Goal: Transaction & Acquisition: Purchase product/service

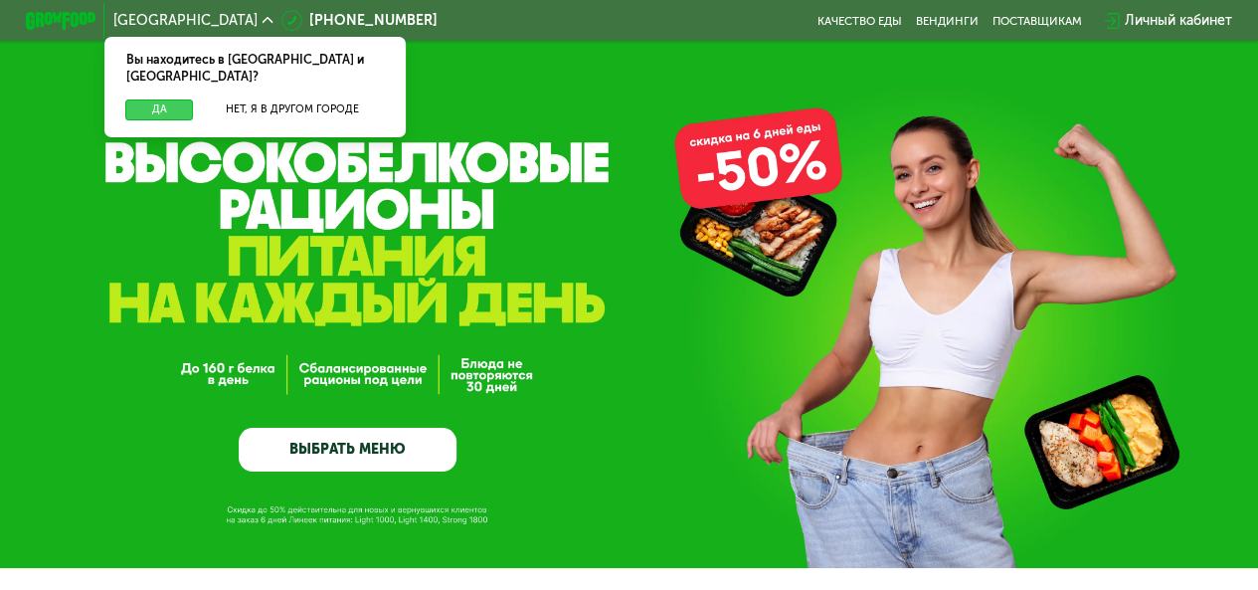
click at [172, 99] on button "Да" at bounding box center [159, 109] width 68 height 21
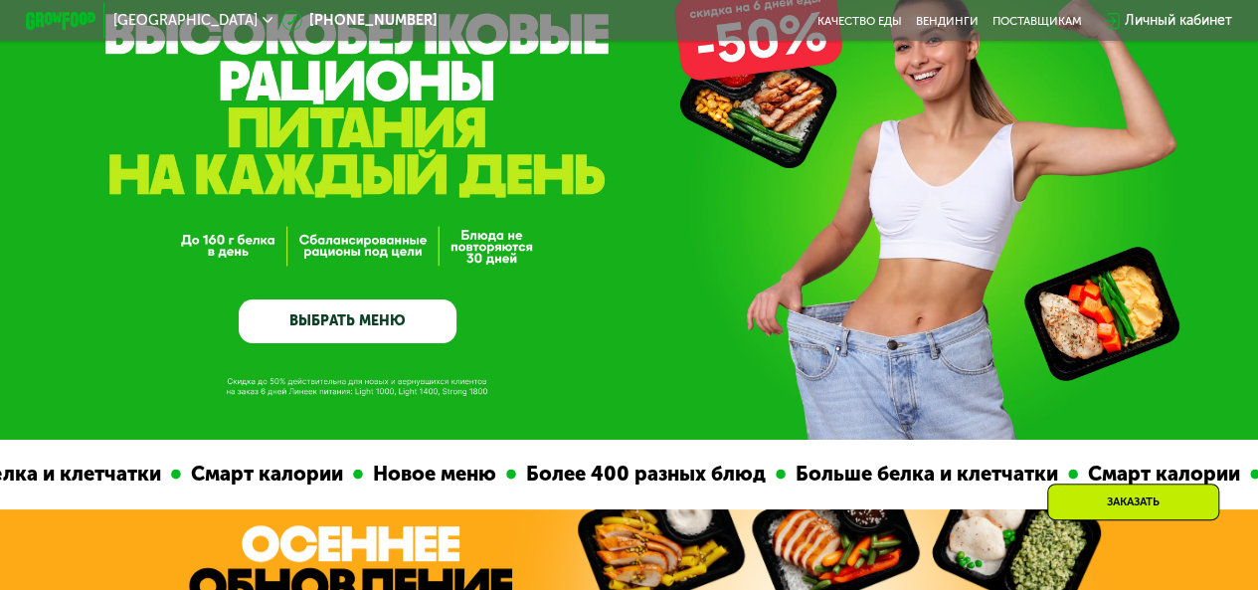
scroll to position [139, 0]
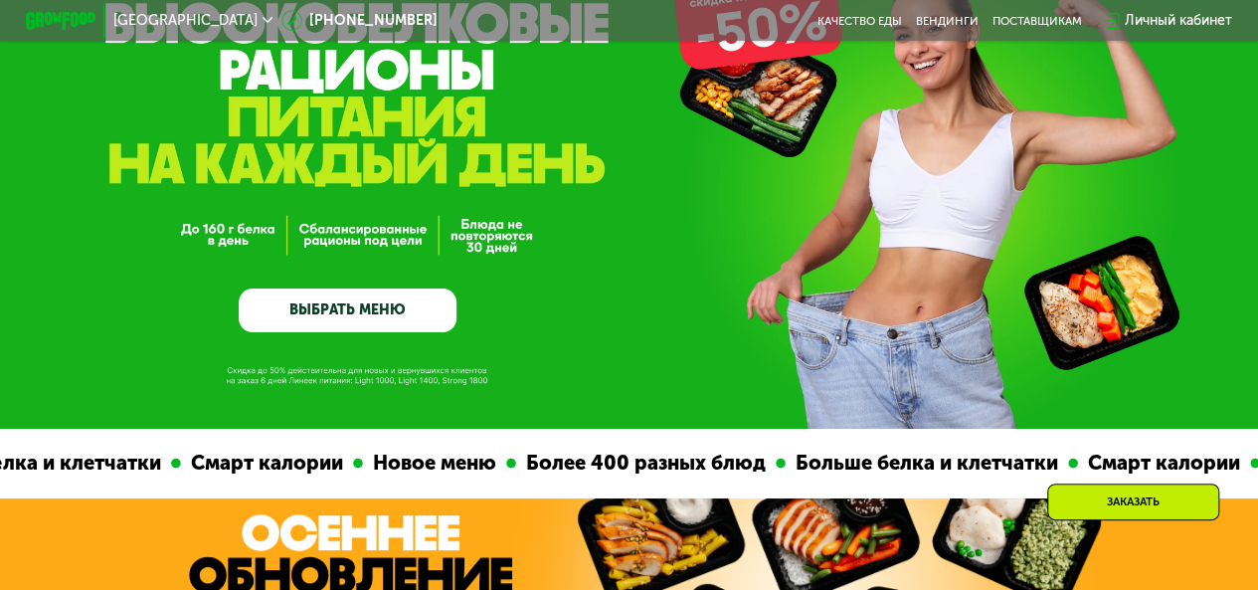
click at [393, 329] on link "ВЫБРАТЬ МЕНЮ" at bounding box center [348, 310] width 218 height 44
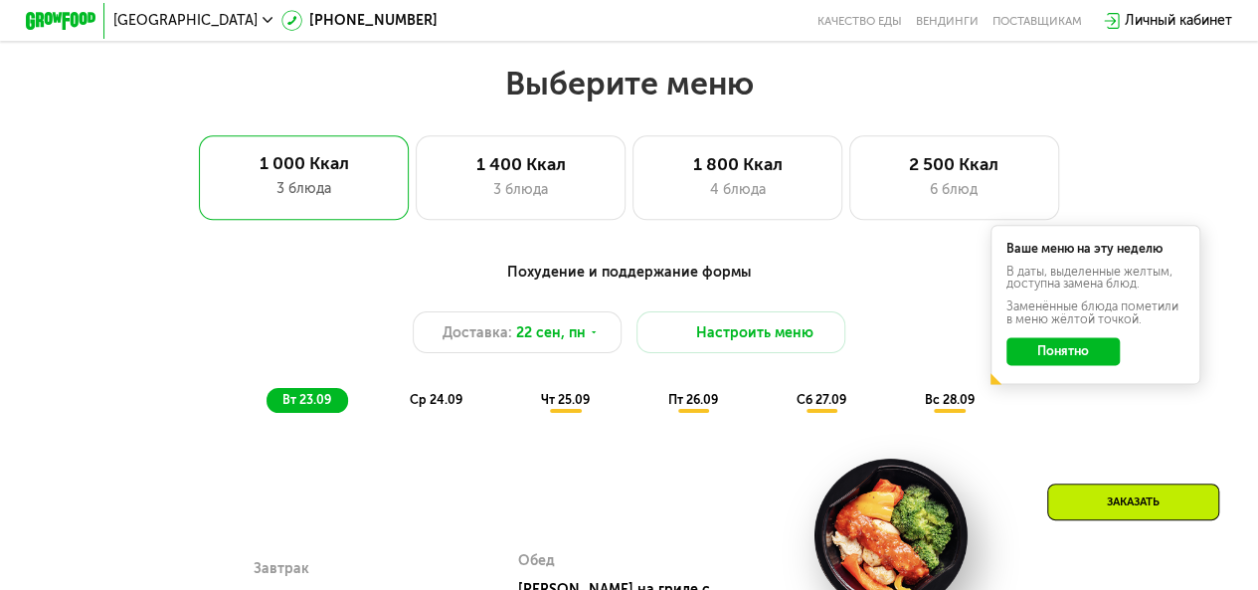
scroll to position [1124, 0]
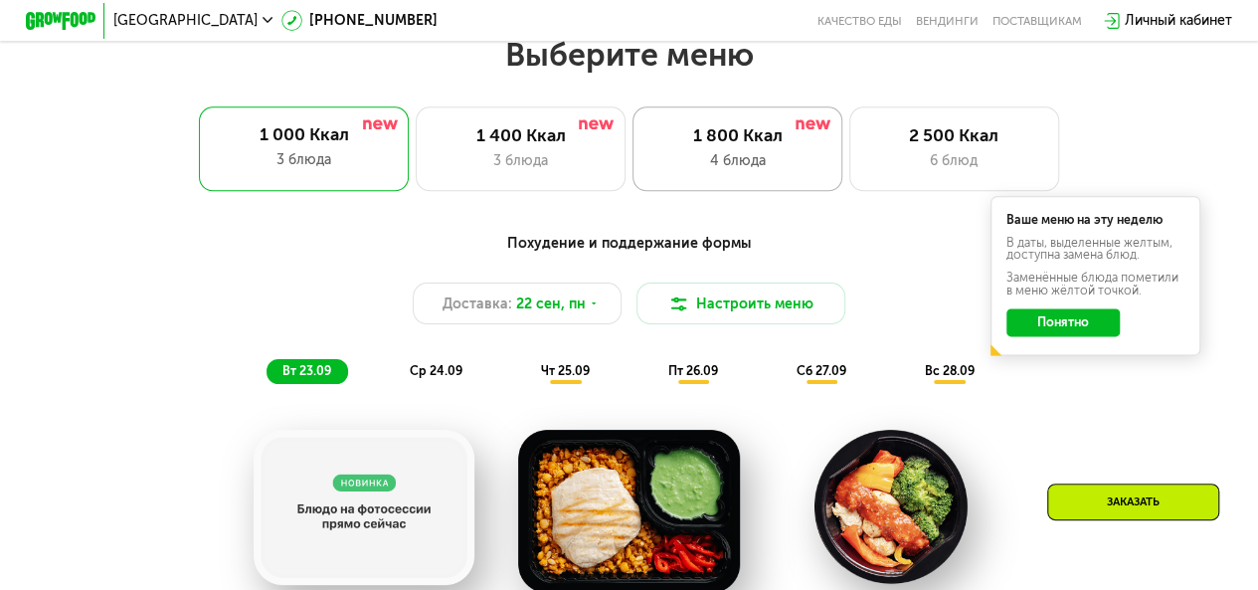
click at [741, 167] on div "4 блюда" at bounding box center [737, 160] width 173 height 21
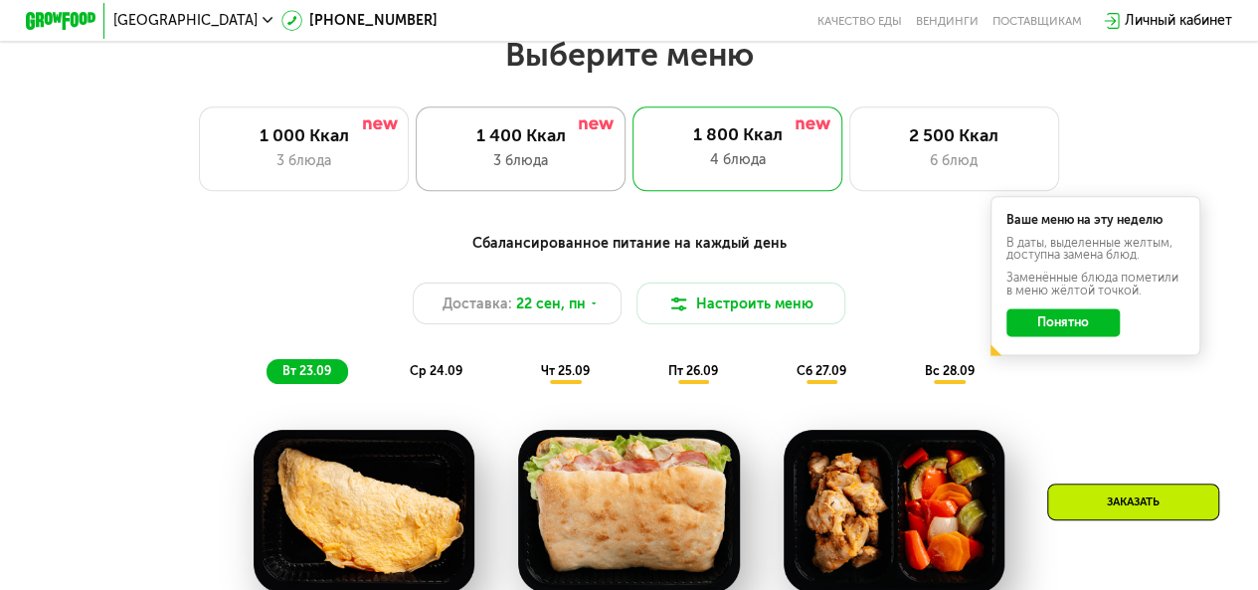
click at [514, 162] on div "3 блюда" at bounding box center [521, 160] width 173 height 21
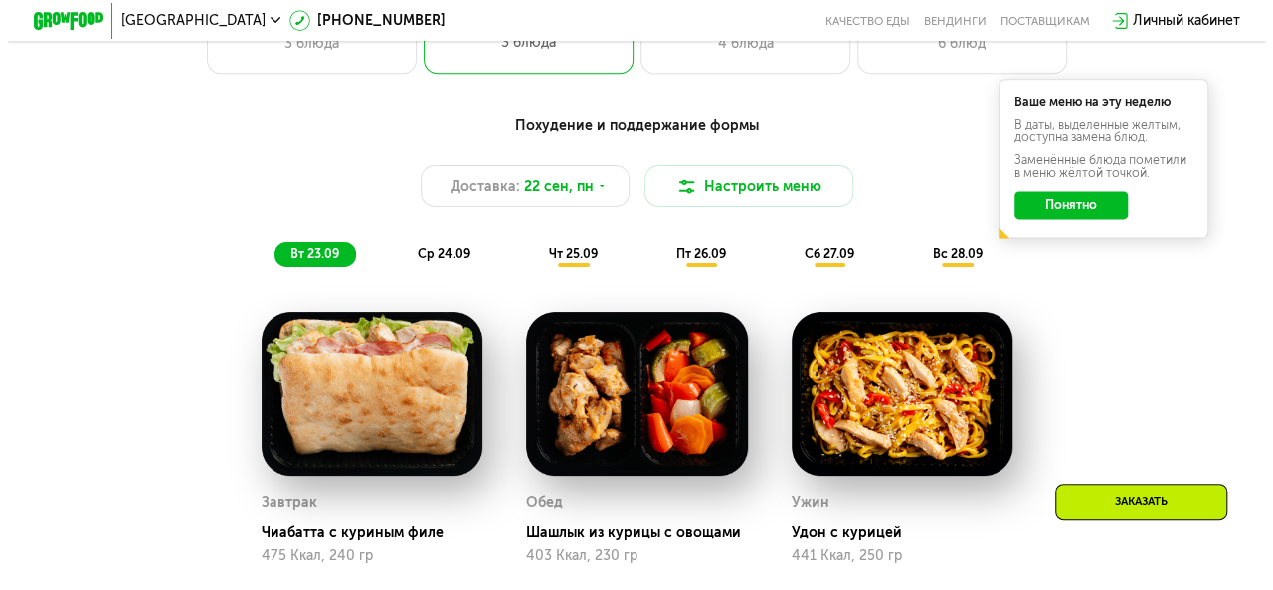
scroll to position [1242, 0]
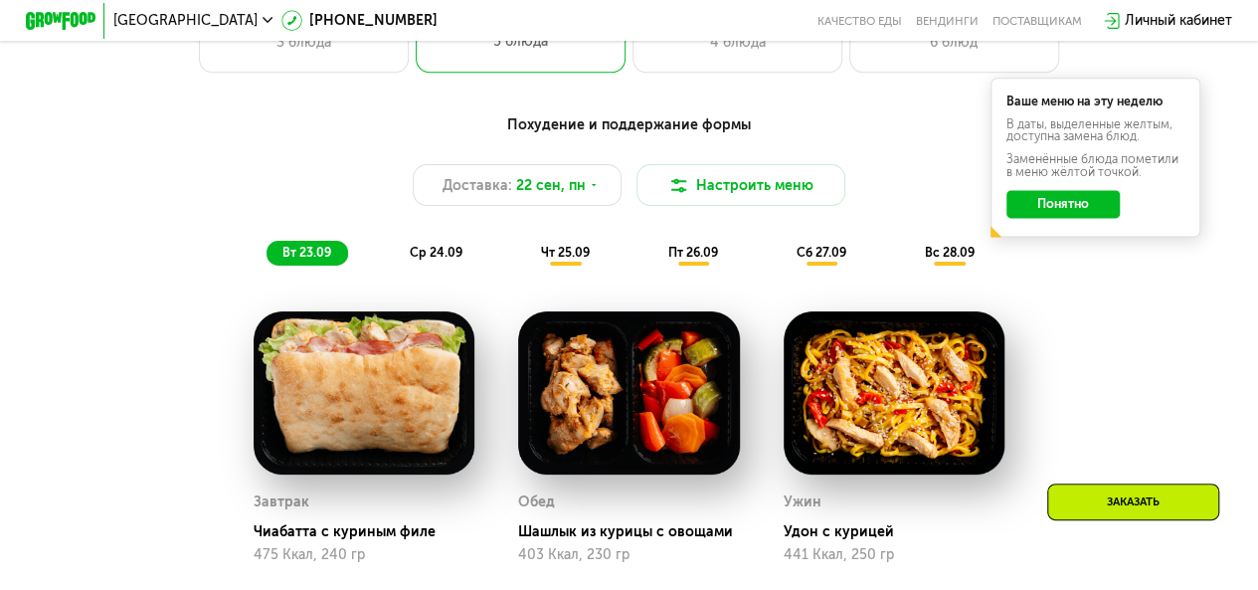
click at [1064, 212] on button "Понятно" at bounding box center [1063, 204] width 112 height 28
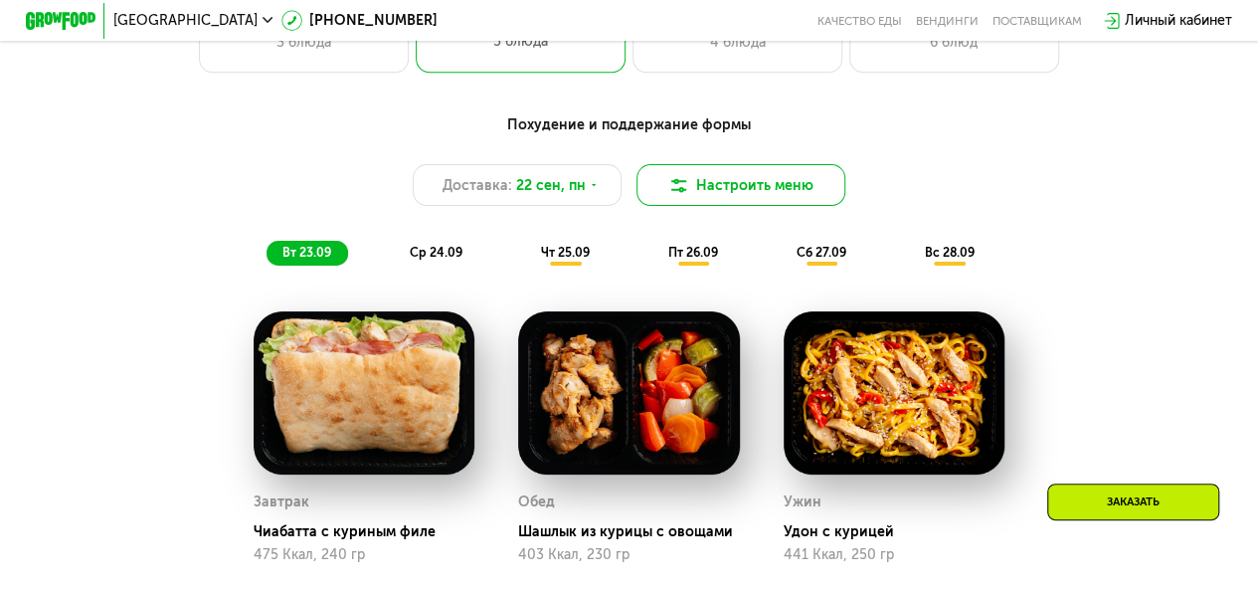
click at [696, 185] on button "Настроить меню" at bounding box center [742, 185] width 210 height 42
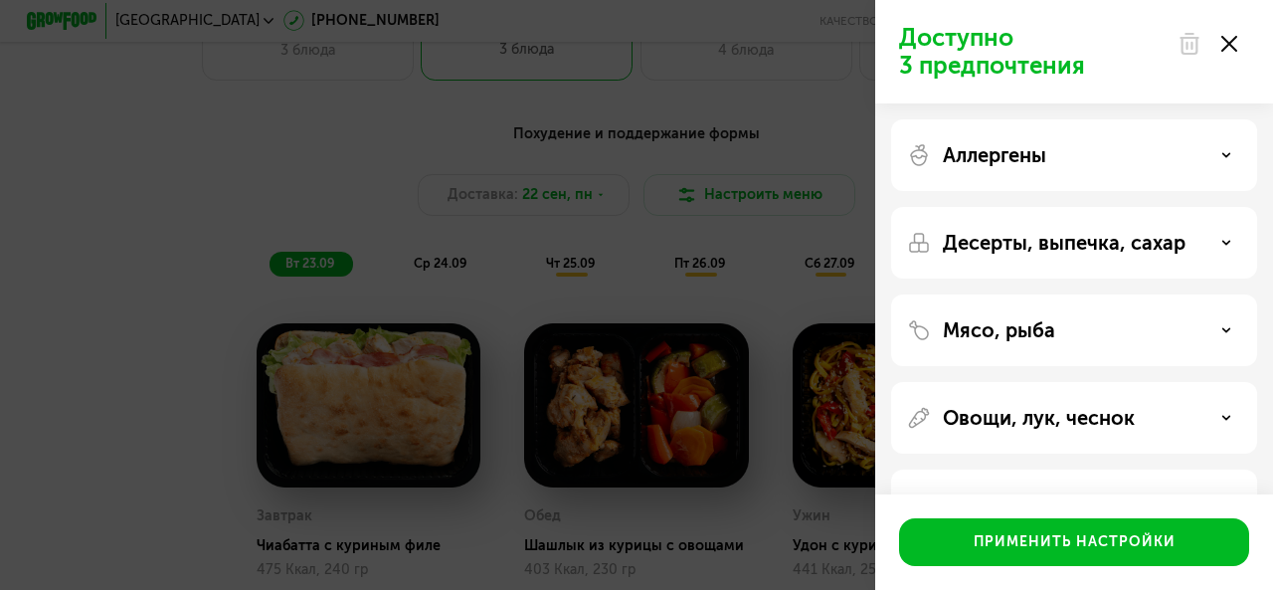
click at [1027, 156] on p "Аллергены" at bounding box center [994, 155] width 103 height 24
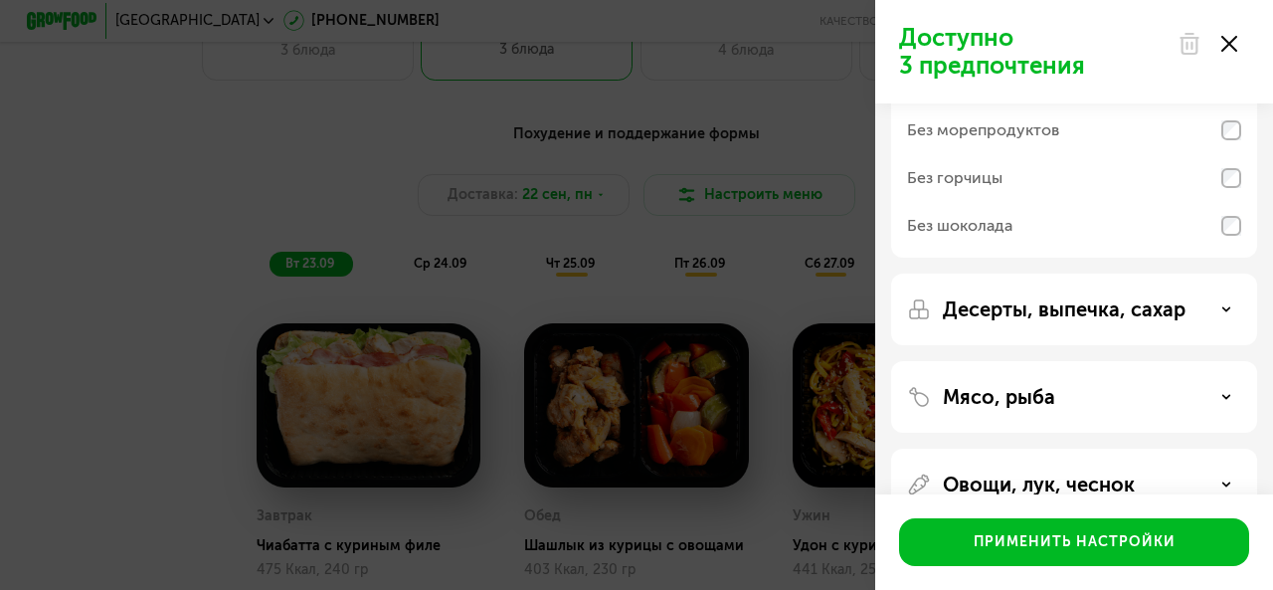
scroll to position [239, 0]
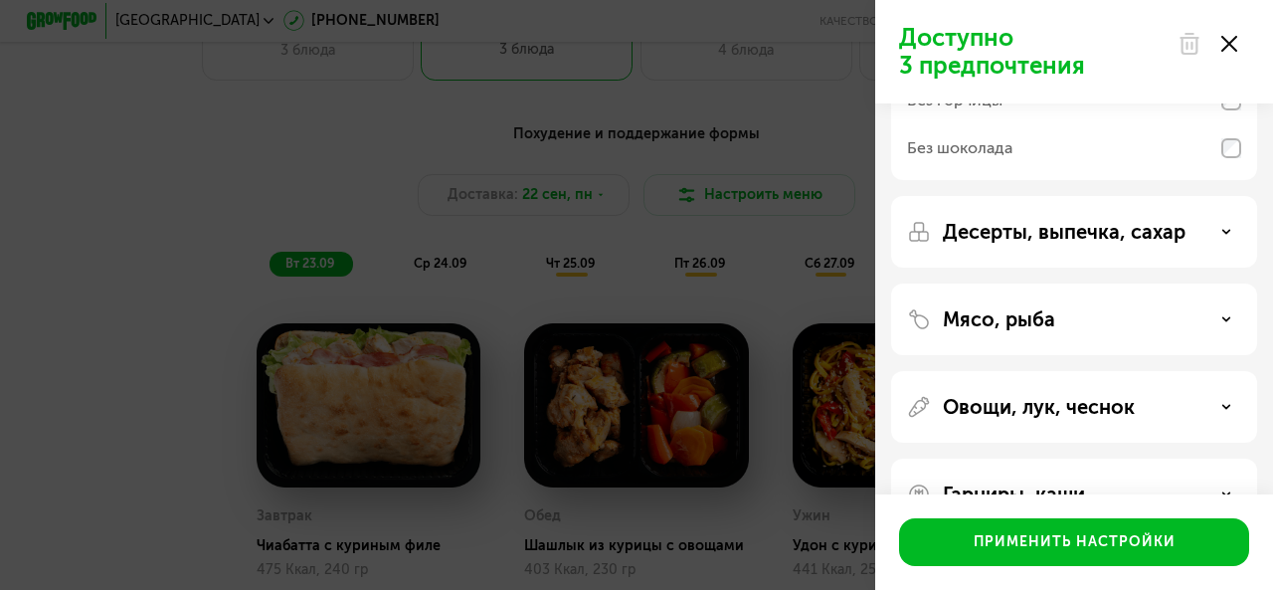
click at [1043, 325] on p "Мясо, рыба" at bounding box center [999, 319] width 112 height 24
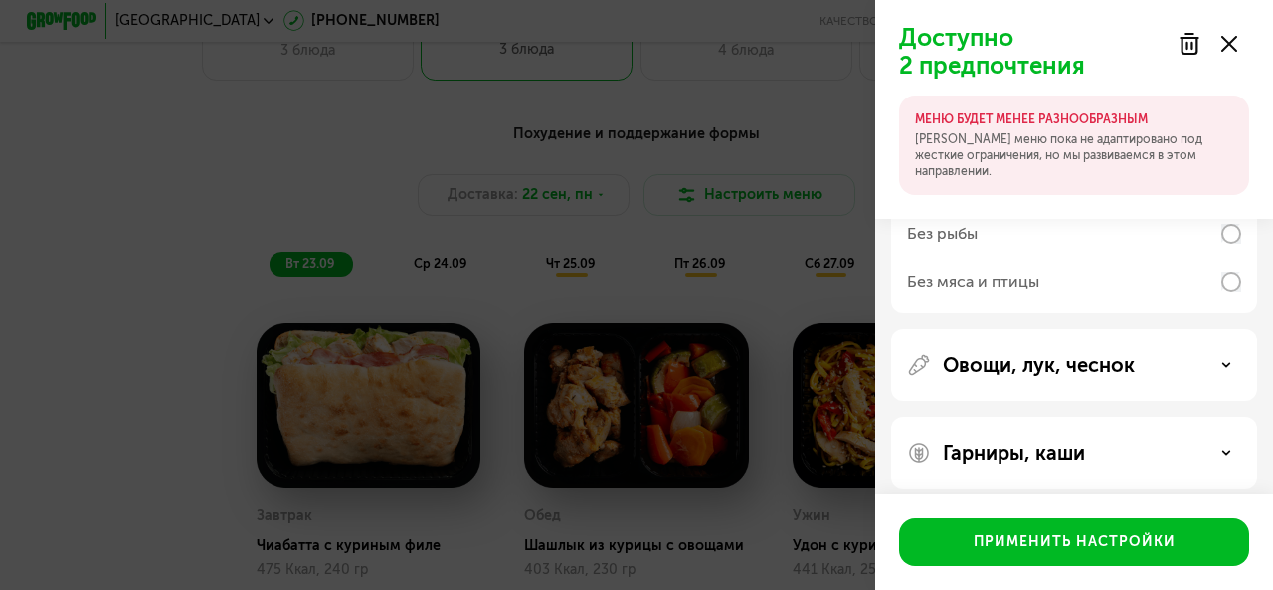
scroll to position [724, 0]
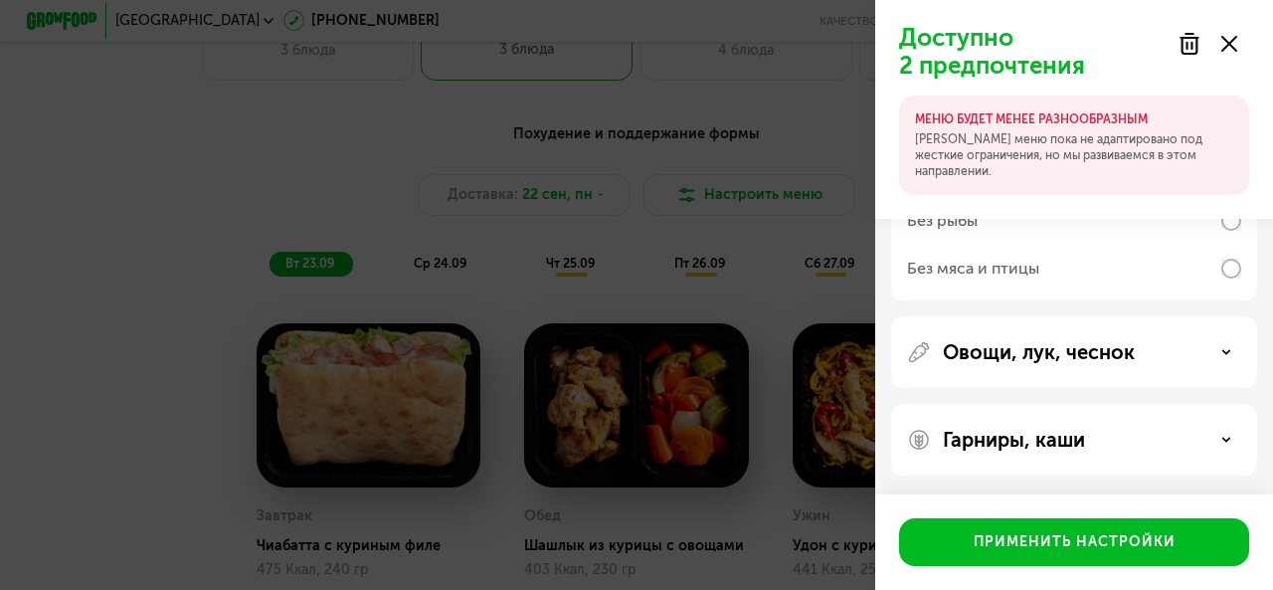
click at [1108, 353] on p "Овощи, лук, чеснок" at bounding box center [1039, 352] width 192 height 24
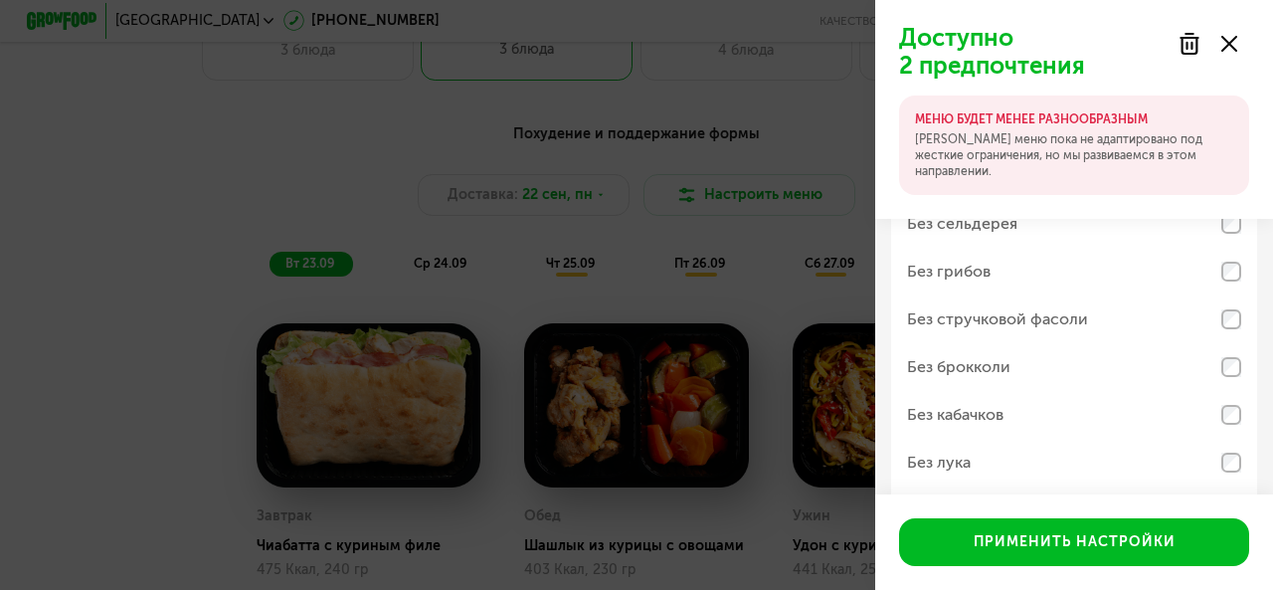
scroll to position [1074, 0]
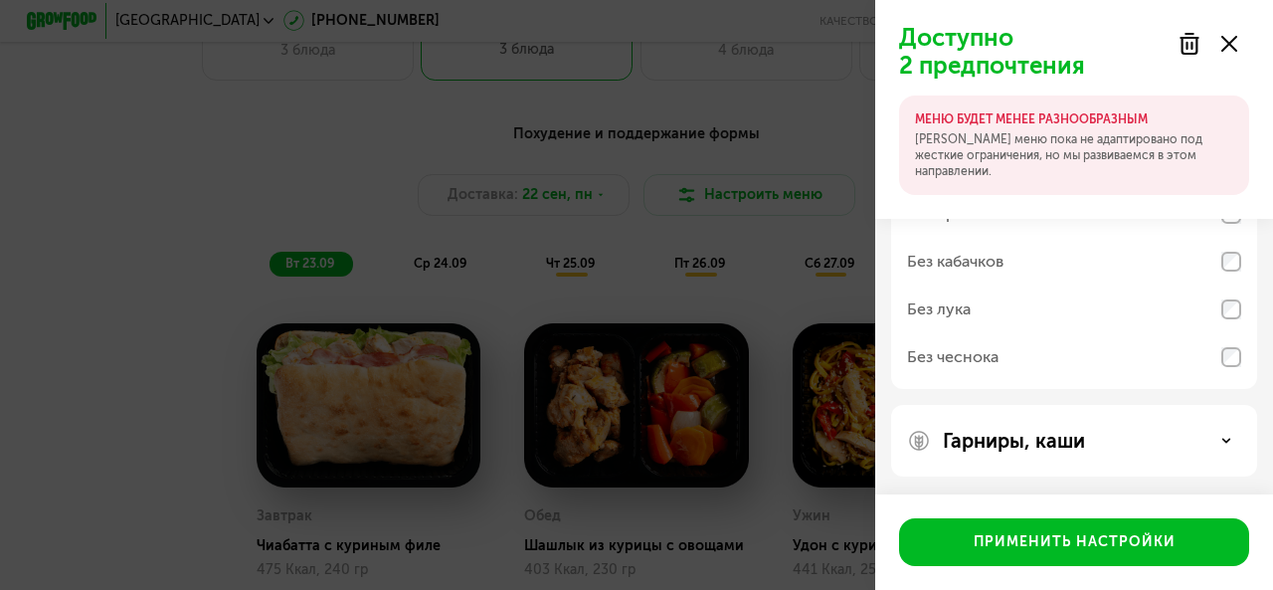
click at [1049, 455] on div "Гарниры, каши" at bounding box center [1074, 441] width 366 height 72
click at [1065, 449] on p "Гарниры, каши" at bounding box center [1014, 441] width 142 height 24
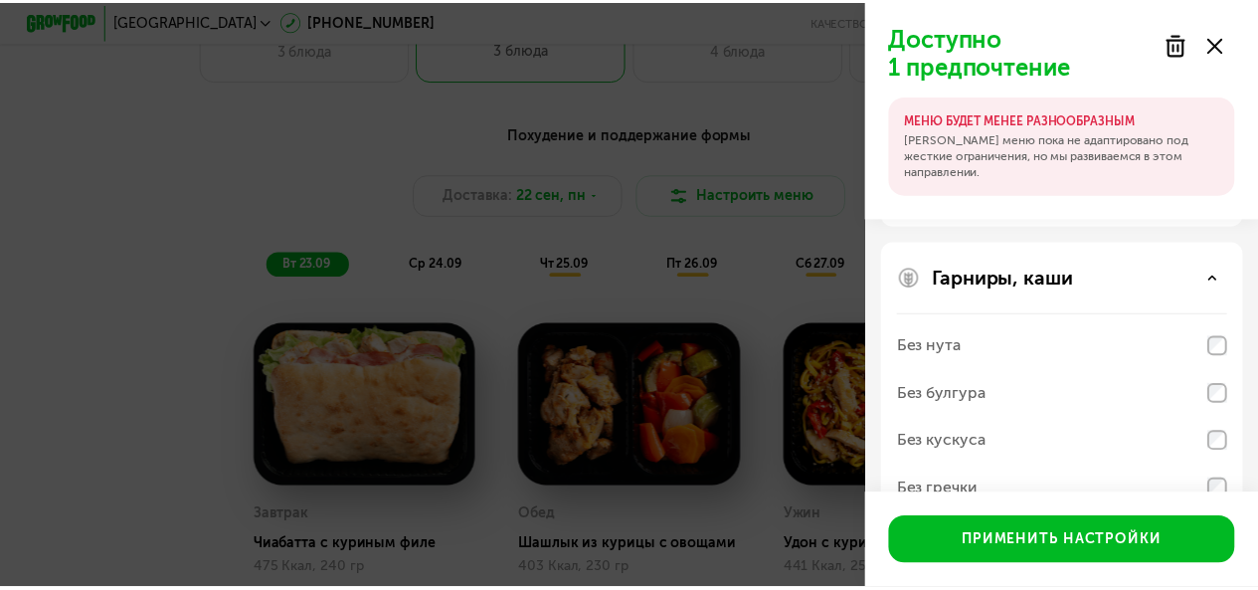
scroll to position [1330, 0]
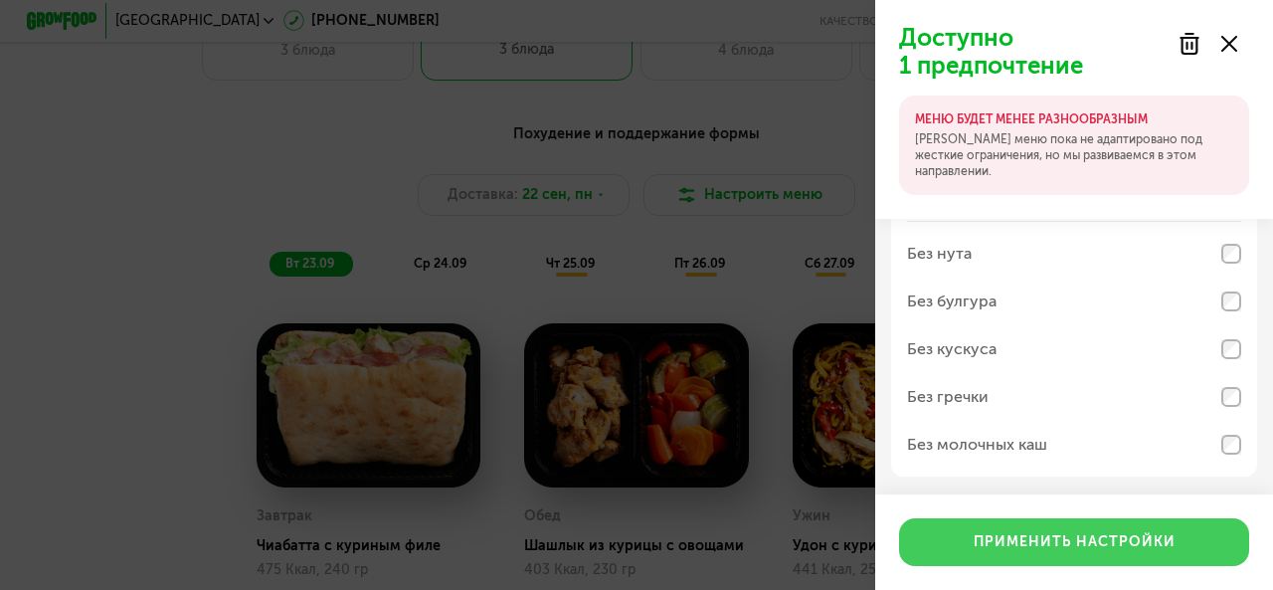
click at [1090, 542] on div "Применить настройки" at bounding box center [1075, 542] width 202 height 20
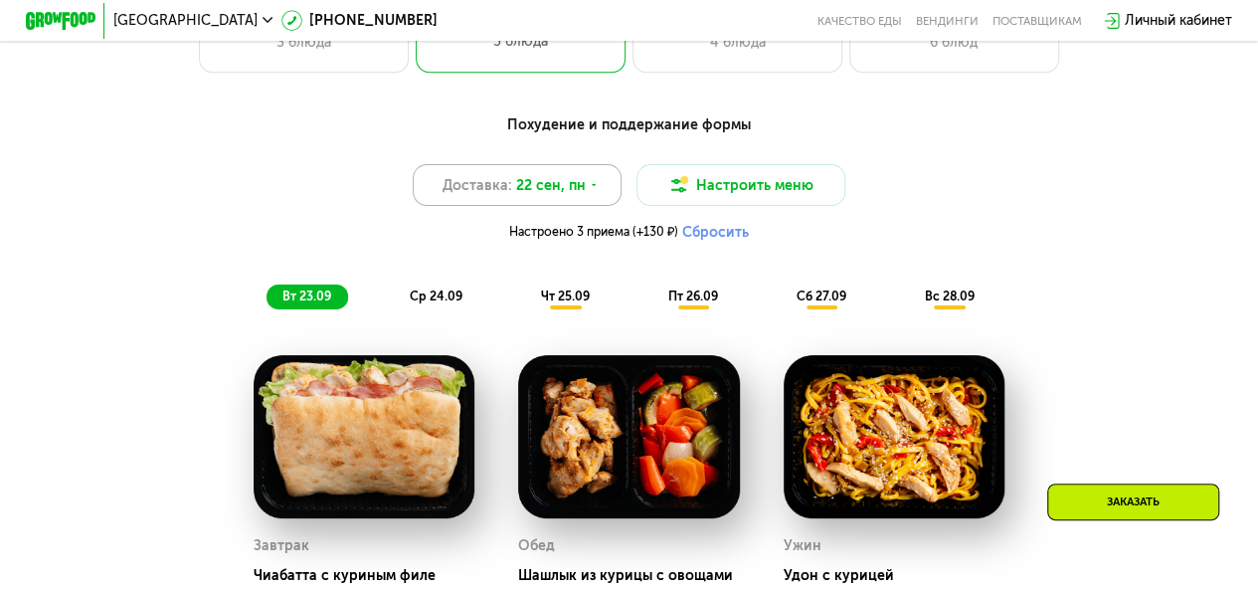
click at [564, 206] on div "Доставка: [DATE]" at bounding box center [518, 185] width 210 height 42
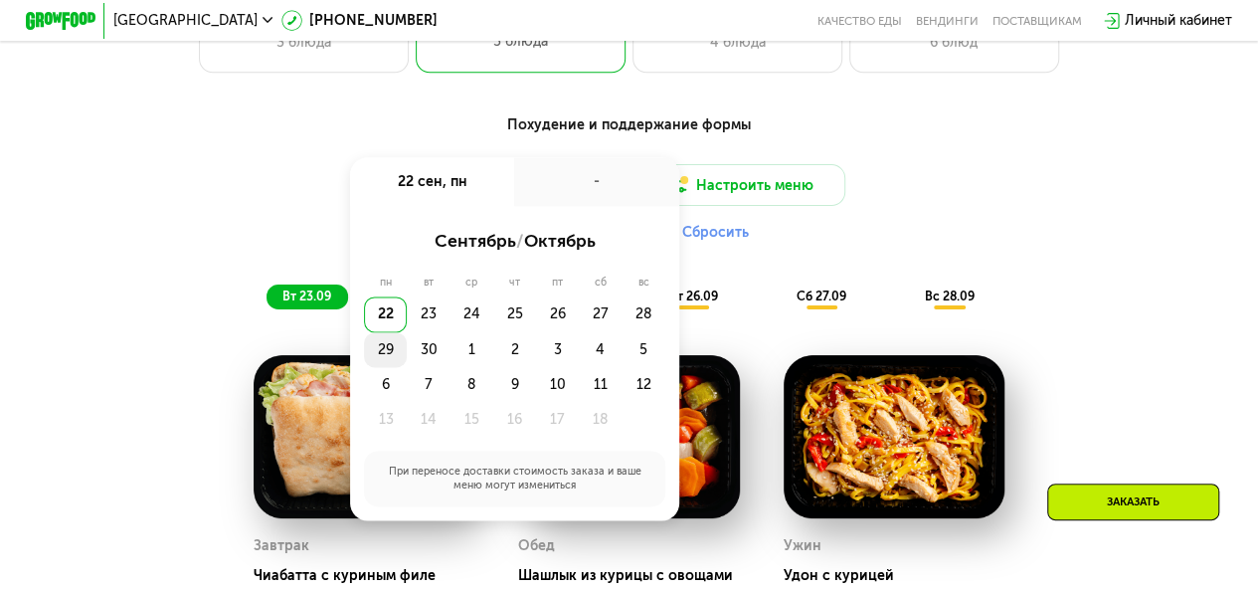
click at [384, 361] on div "29" at bounding box center [385, 349] width 43 height 35
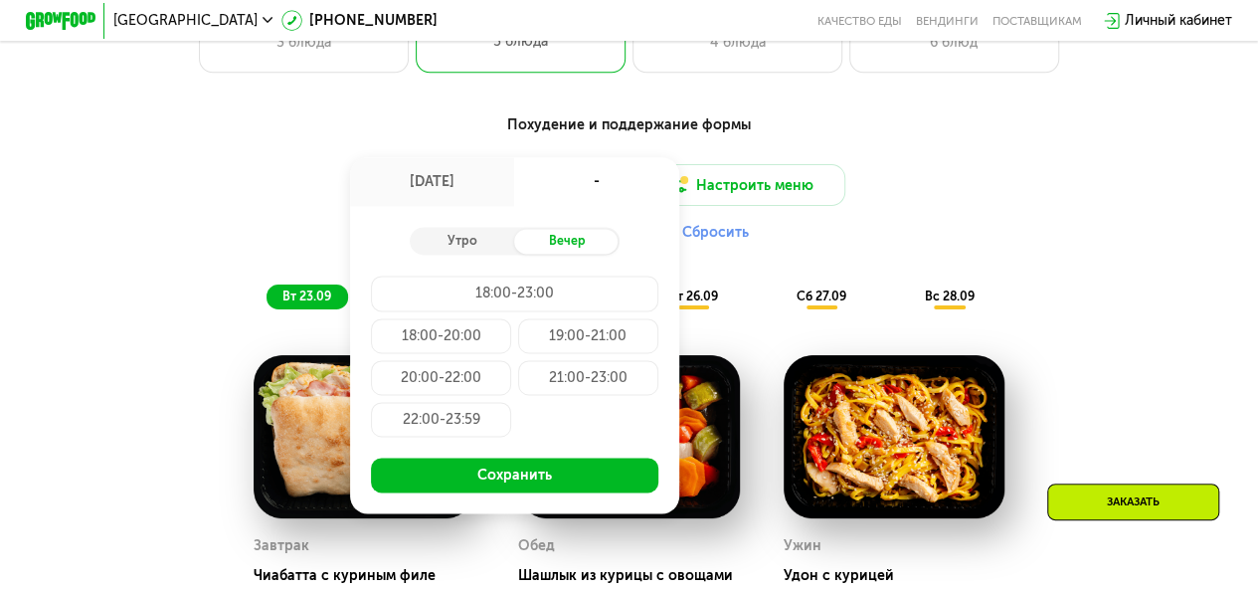
click at [444, 194] on div "[DATE]" at bounding box center [432, 181] width 164 height 49
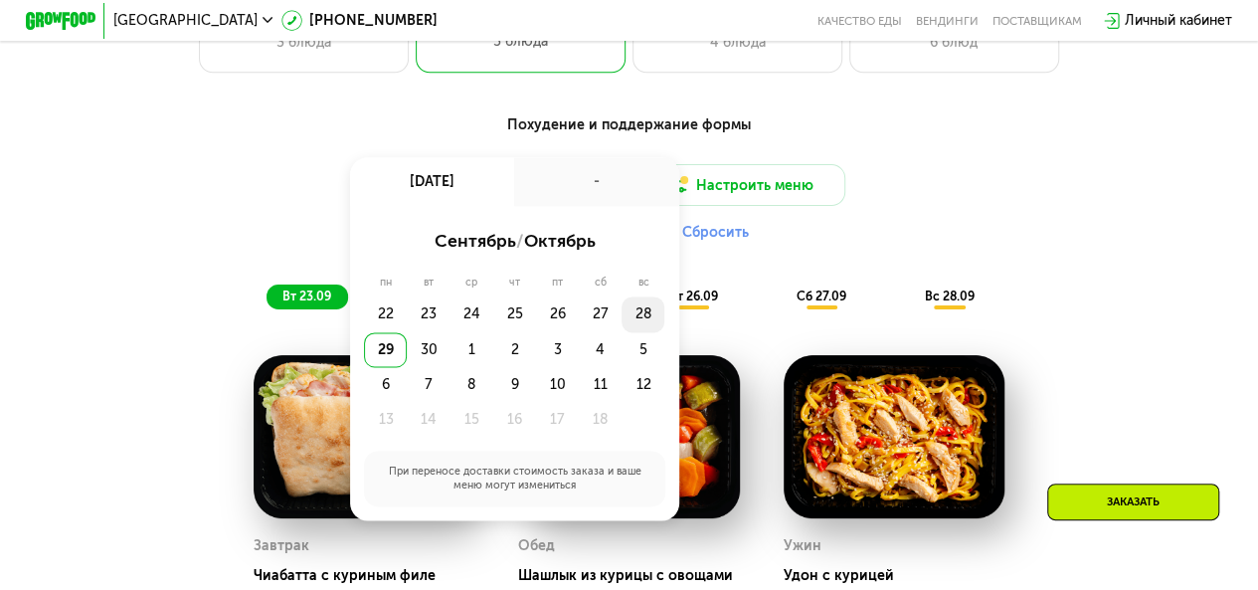
click at [648, 325] on div "28" at bounding box center [643, 313] width 43 height 35
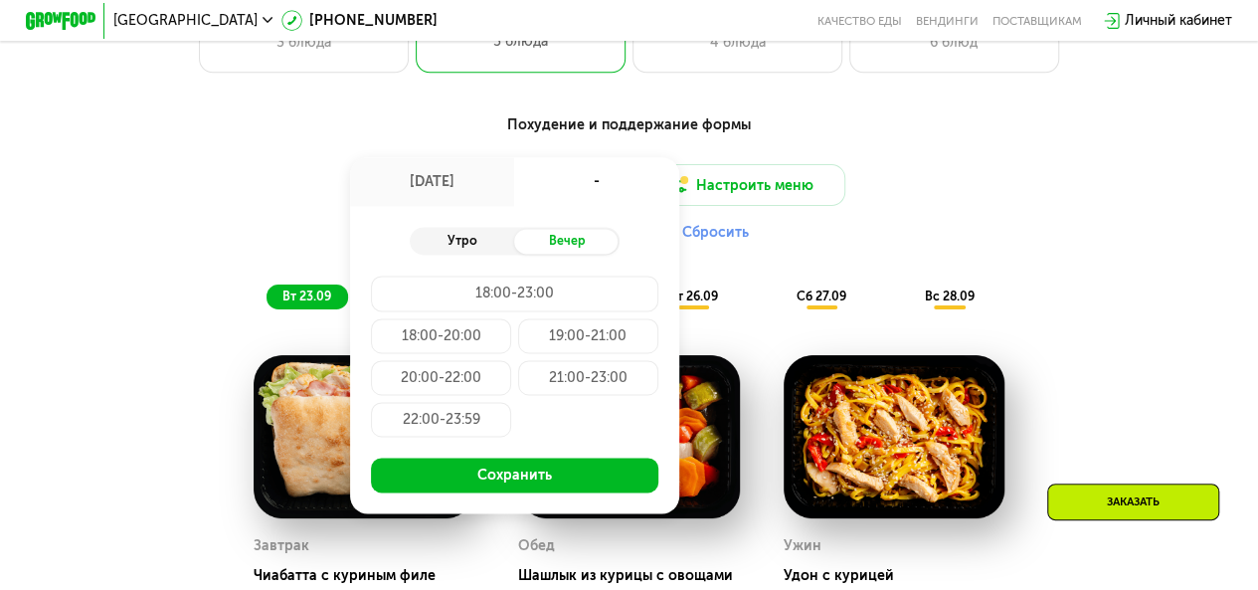
click at [449, 254] on div "Утро" at bounding box center [462, 241] width 104 height 25
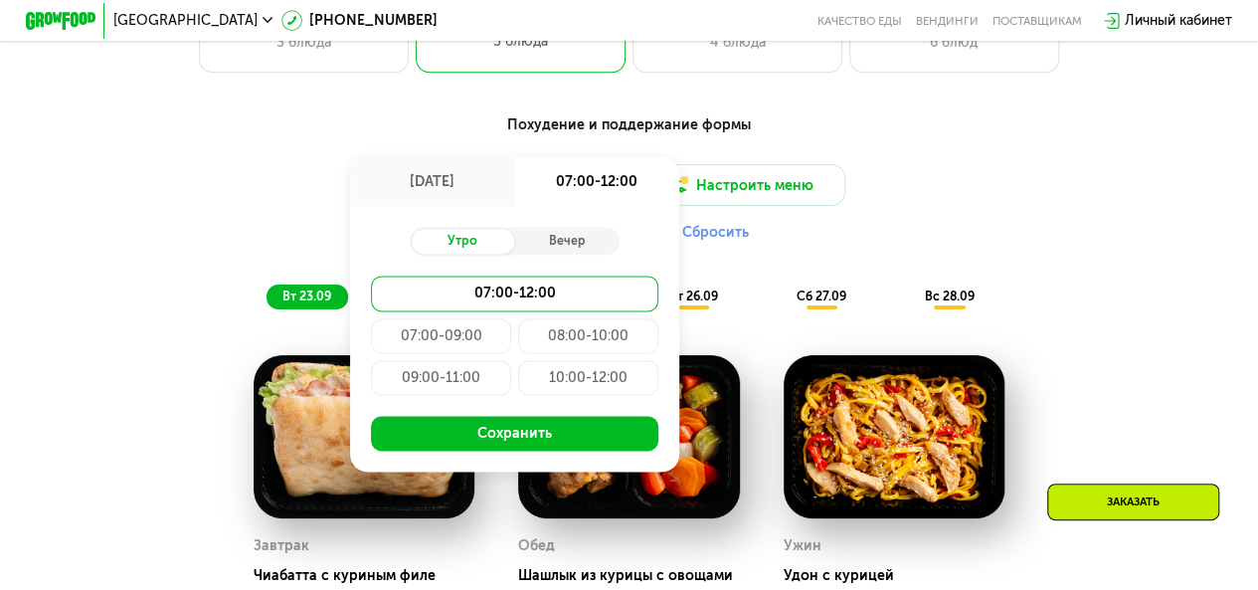
click at [567, 395] on div "10:00-12:00" at bounding box center [588, 377] width 140 height 35
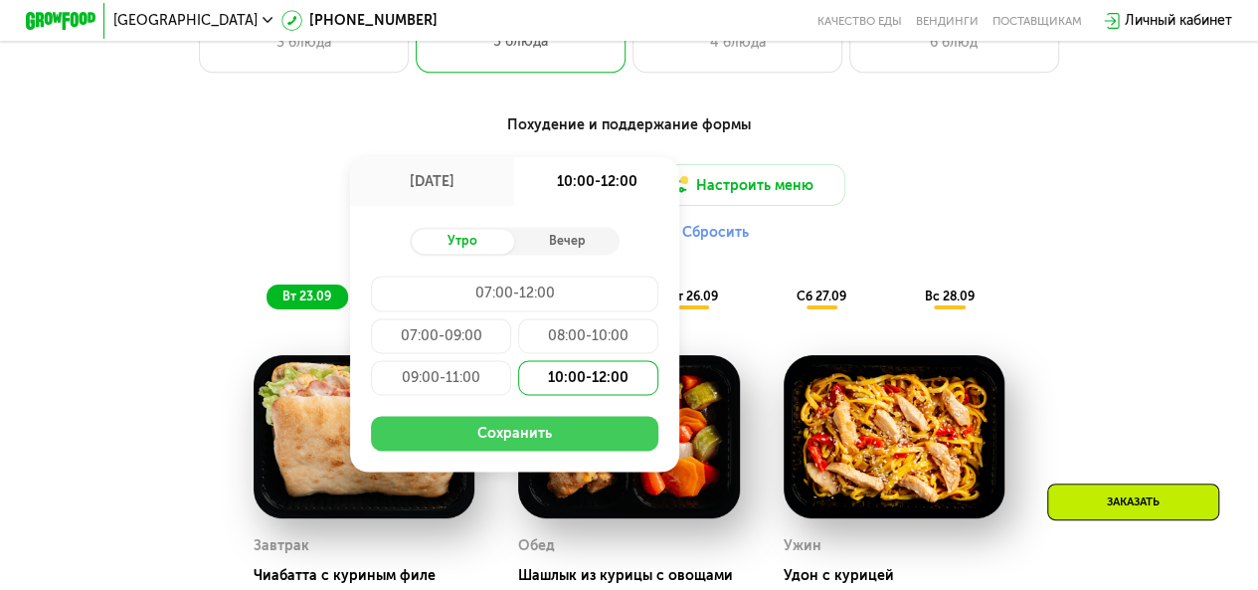
click at [564, 451] on button "Сохранить" at bounding box center [514, 433] width 286 height 35
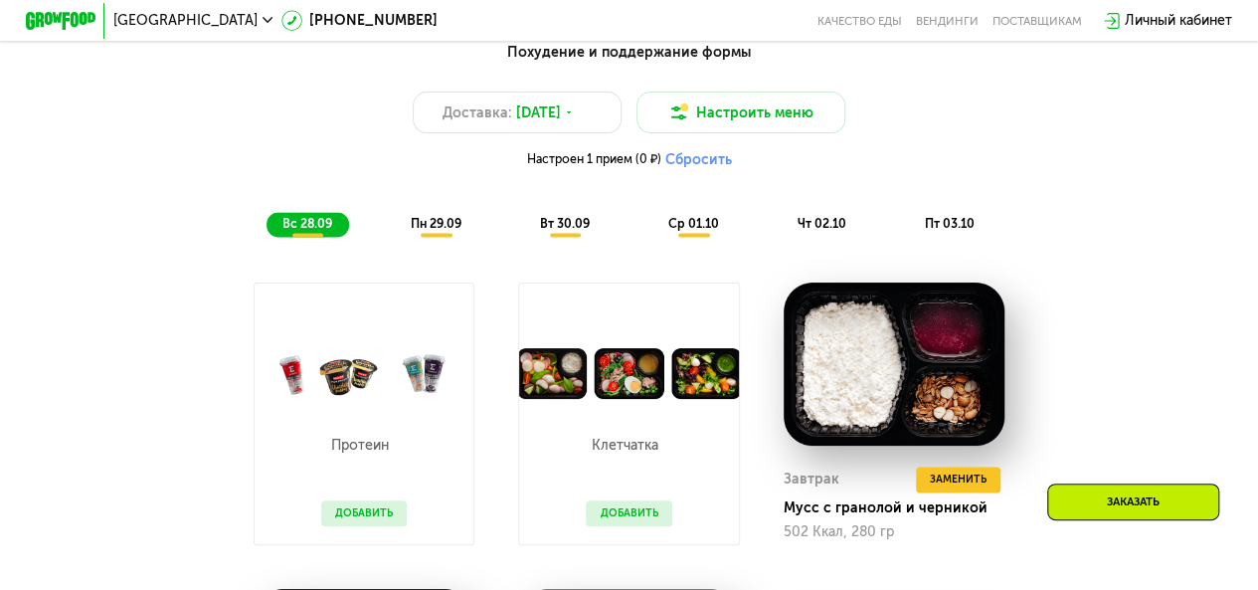
scroll to position [1312, 0]
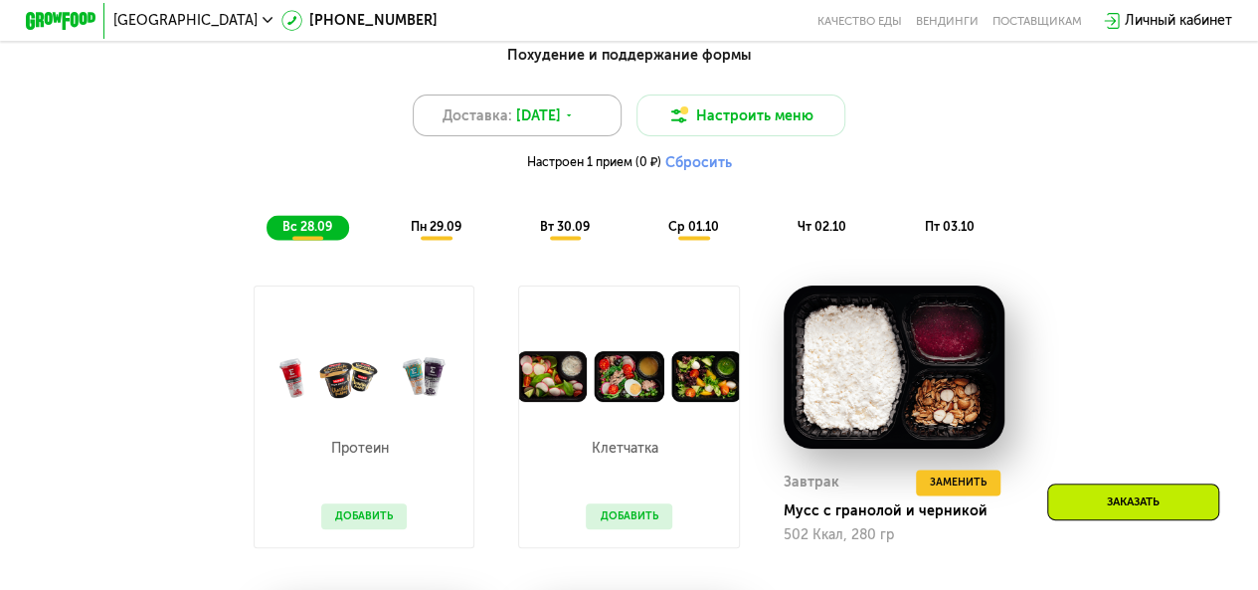
click at [545, 118] on span "[DATE]" at bounding box center [538, 115] width 45 height 21
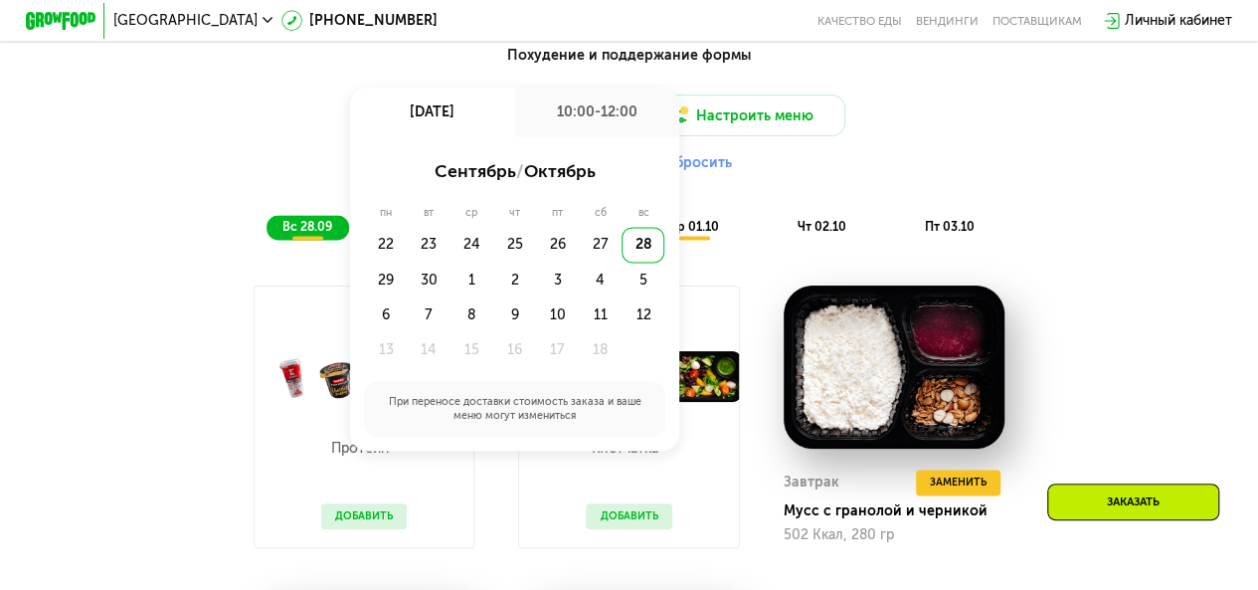
click at [592, 118] on div "10:00-12:00" at bounding box center [596, 112] width 164 height 49
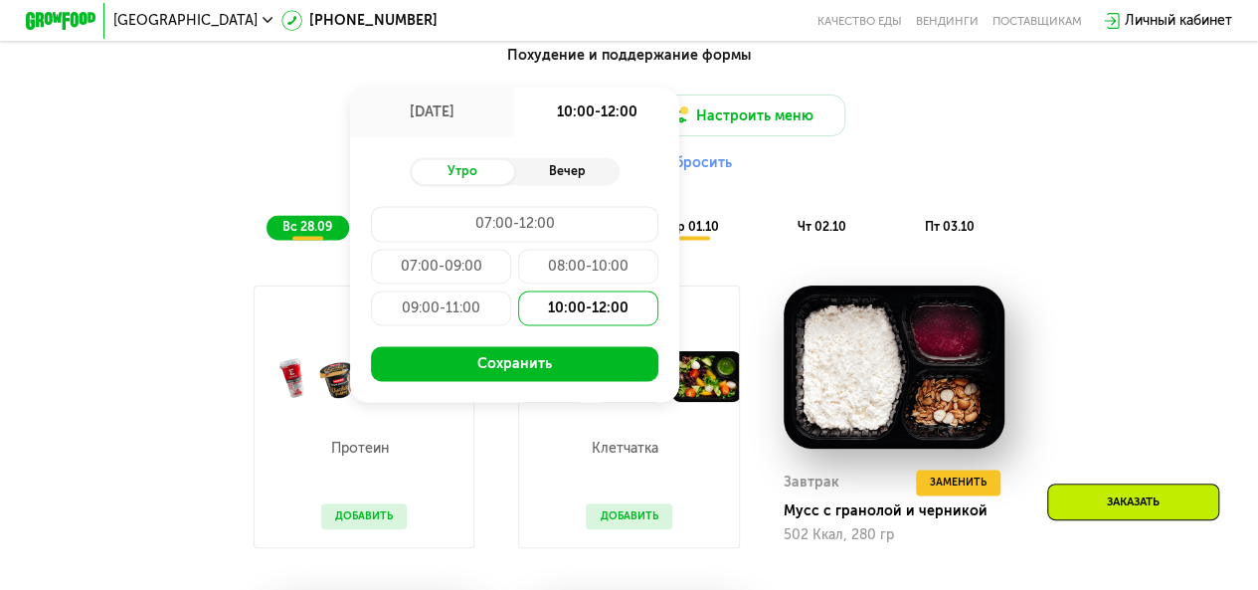
click at [543, 176] on div "Вечер" at bounding box center [566, 171] width 104 height 25
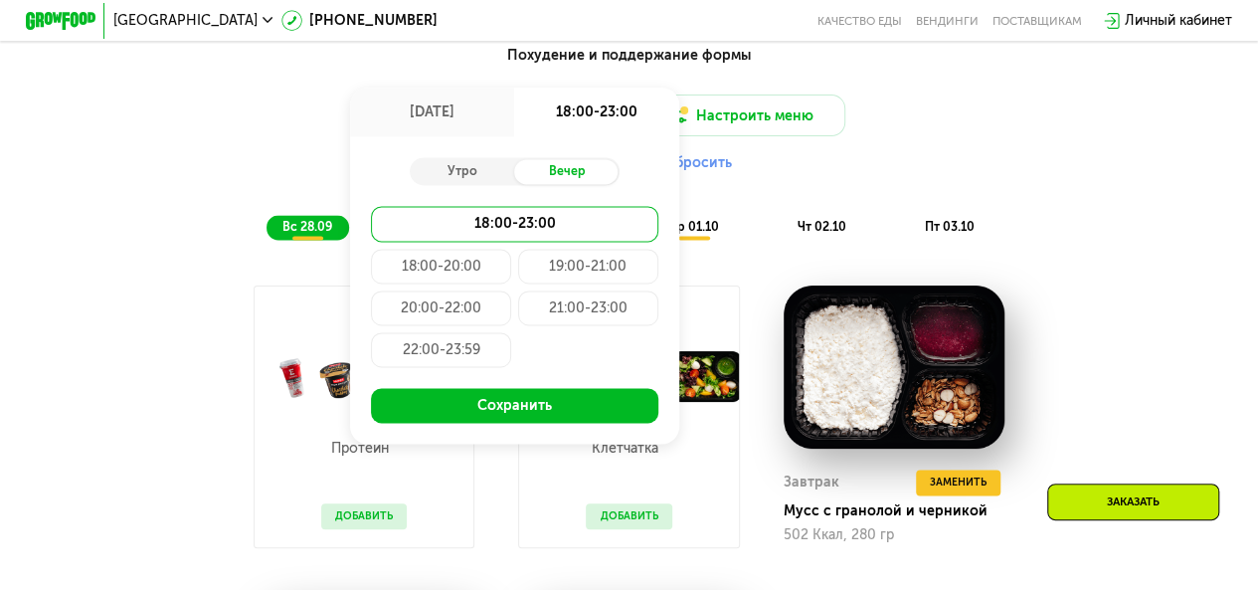
click at [445, 317] on div "20:00-22:00" at bounding box center [441, 307] width 140 height 35
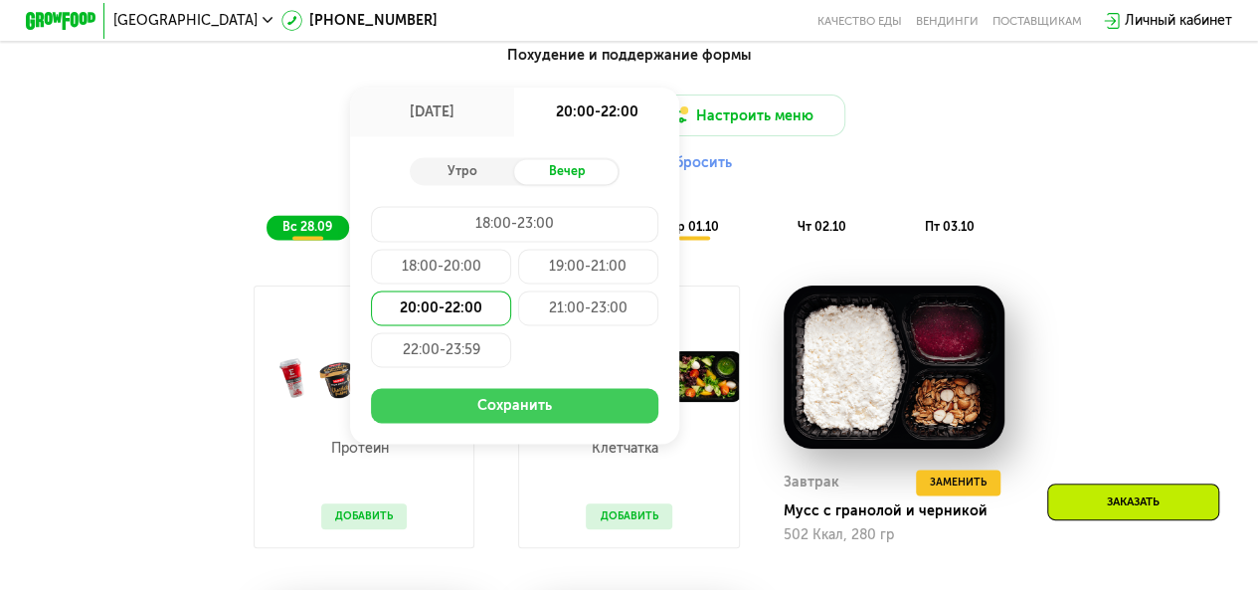
click at [509, 413] on button "Сохранить" at bounding box center [514, 405] width 286 height 35
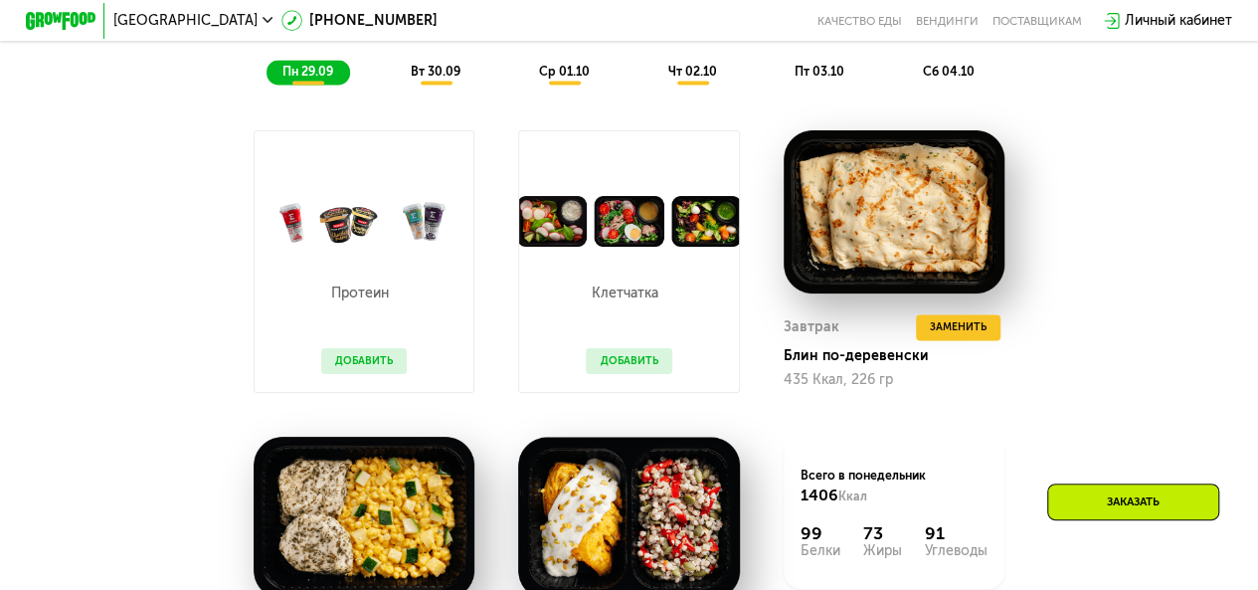
scroll to position [1419, 0]
